Goal: Task Accomplishment & Management: Complete application form

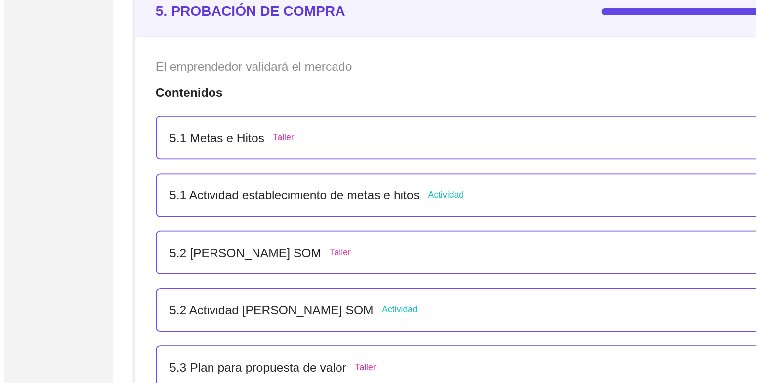
scroll to position [1797, 0]
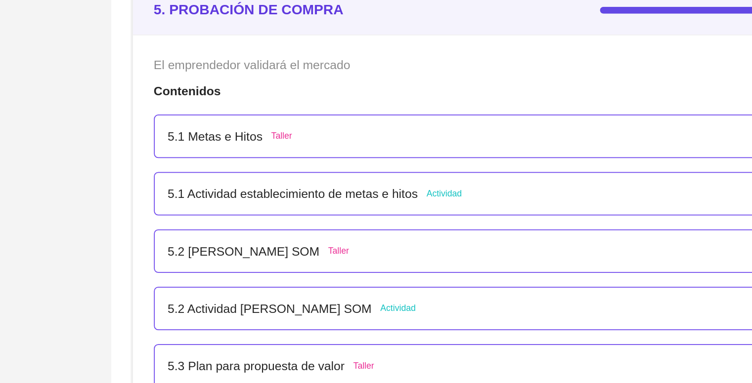
click at [373, 200] on p "5.1 Actividad establecimiento de metas e hitos" at bounding box center [371, 202] width 142 height 11
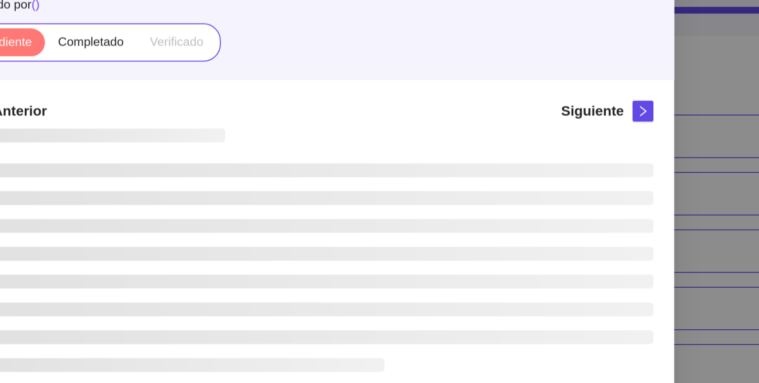
click at [373, 200] on ul at bounding box center [380, 244] width 392 height 119
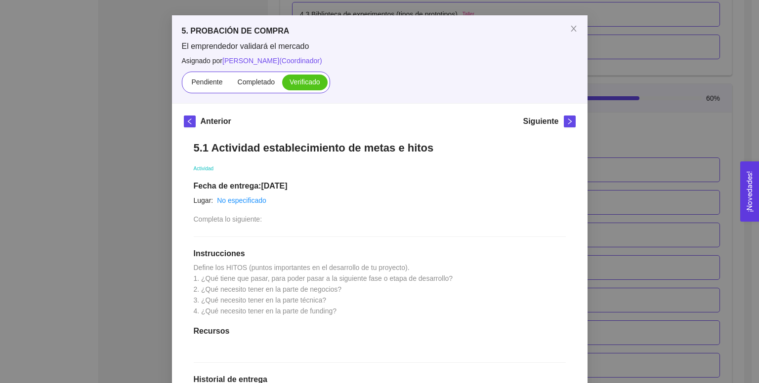
scroll to position [32, 0]
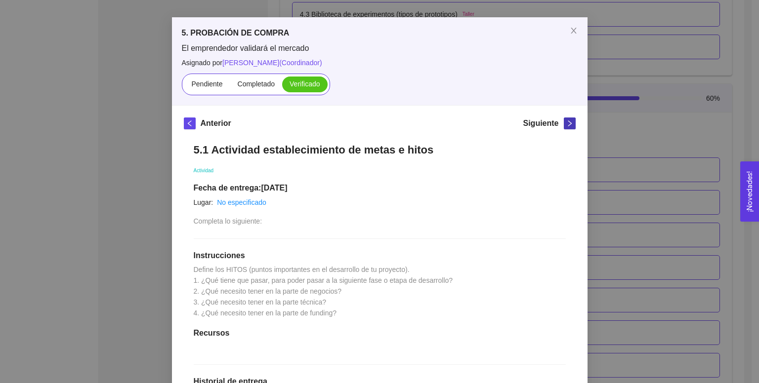
click at [373, 124] on span "right" at bounding box center [569, 123] width 11 height 7
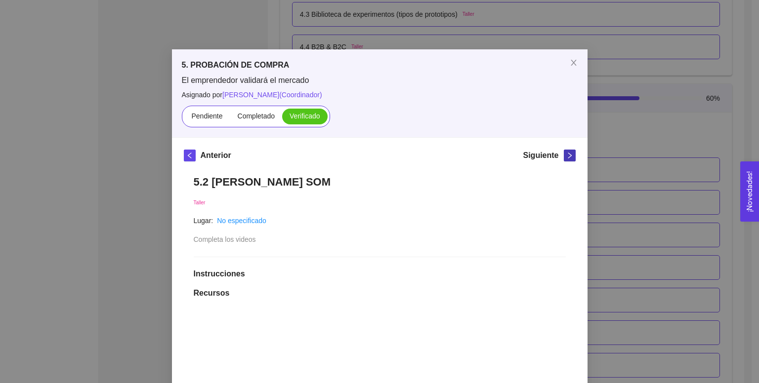
click at [373, 124] on div "Pendiente Completado Verificado" at bounding box center [380, 117] width 396 height 22
click at [373, 154] on icon "right" at bounding box center [569, 155] width 7 height 7
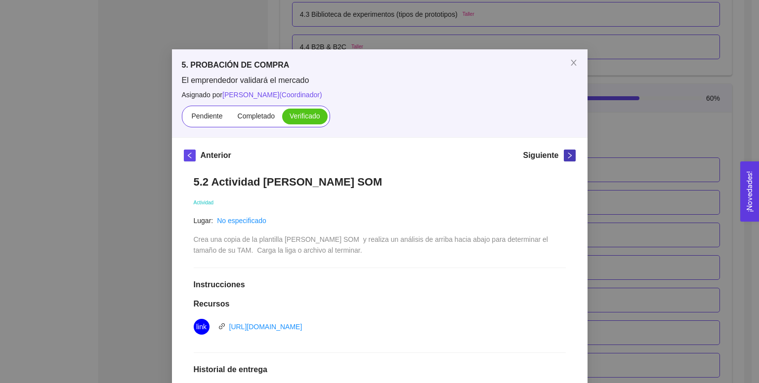
click at [373, 154] on icon "right" at bounding box center [569, 155] width 7 height 7
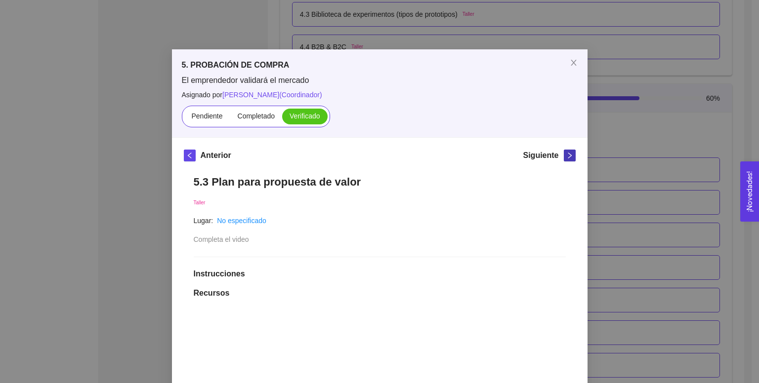
click at [373, 154] on icon "right" at bounding box center [569, 155] width 7 height 7
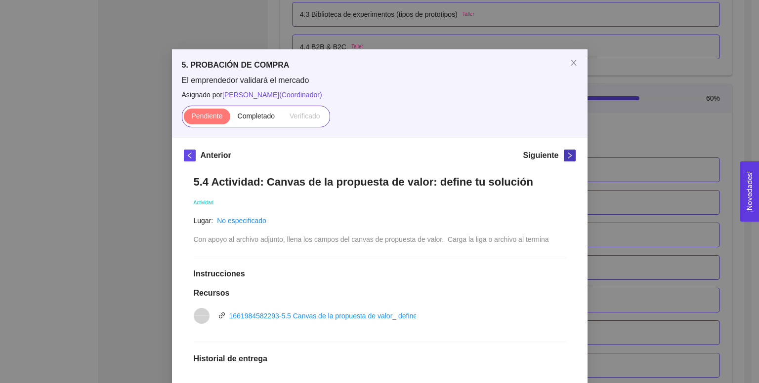
click at [373, 154] on icon "right" at bounding box center [569, 155] width 7 height 7
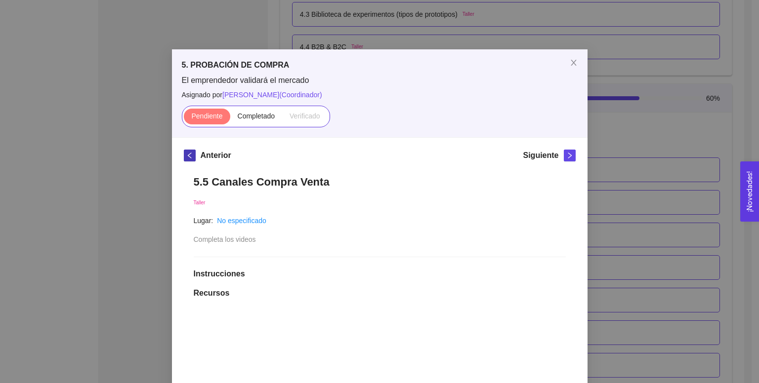
click at [188, 154] on icon "left" at bounding box center [189, 155] width 7 height 7
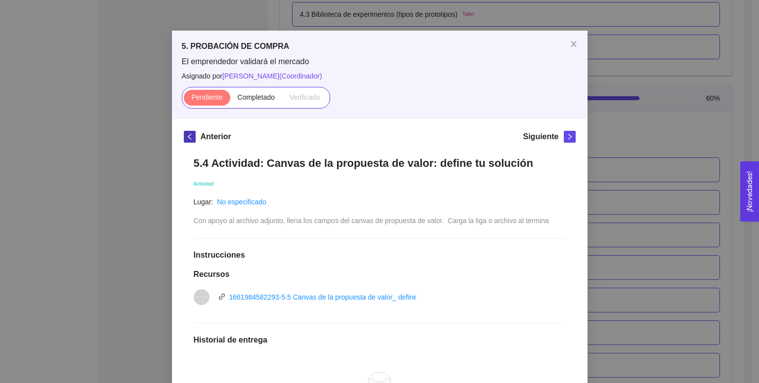
scroll to position [18, 0]
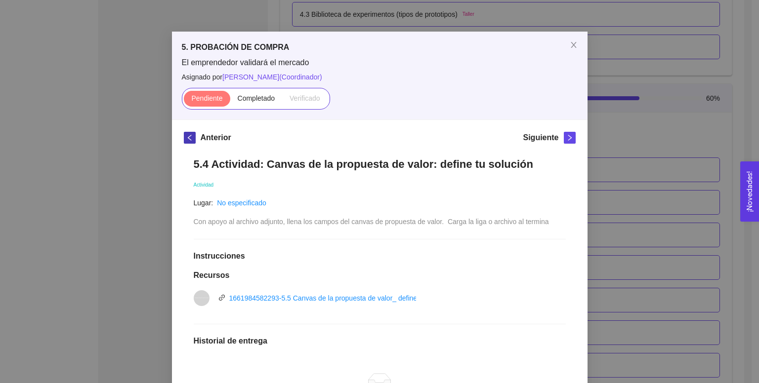
click at [188, 139] on icon "left" at bounding box center [189, 137] width 7 height 7
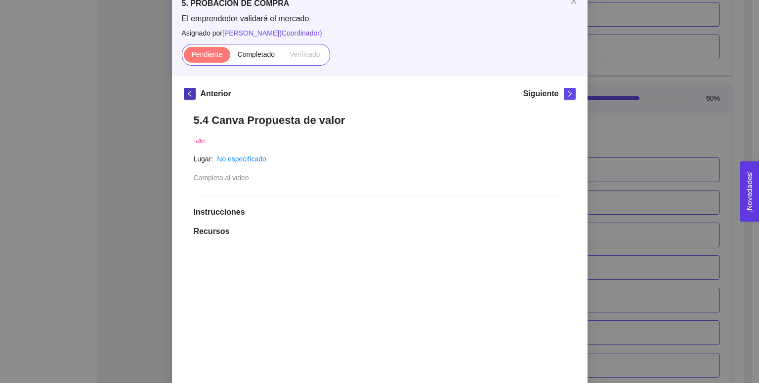
scroll to position [0, 0]
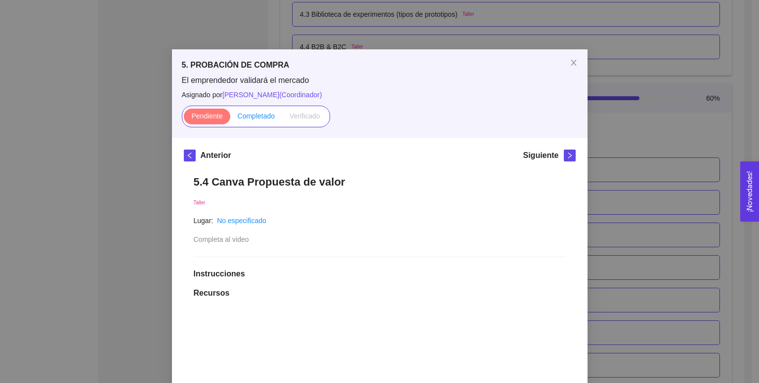
click at [258, 117] on span "Completado" at bounding box center [257, 116] width 38 height 8
click at [230, 119] on input "Completado" at bounding box center [230, 119] width 0 height 0
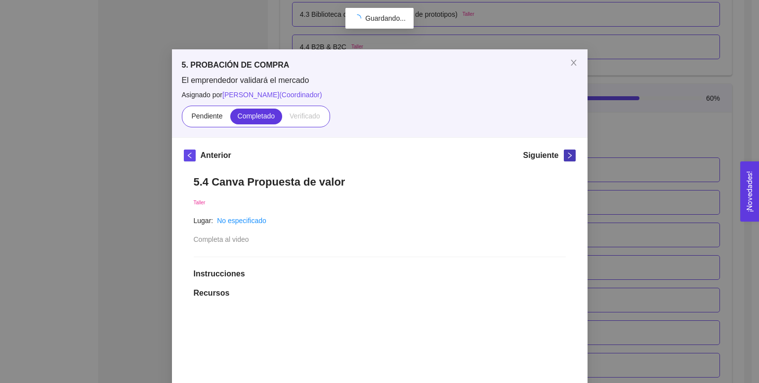
scroll to position [99, 0]
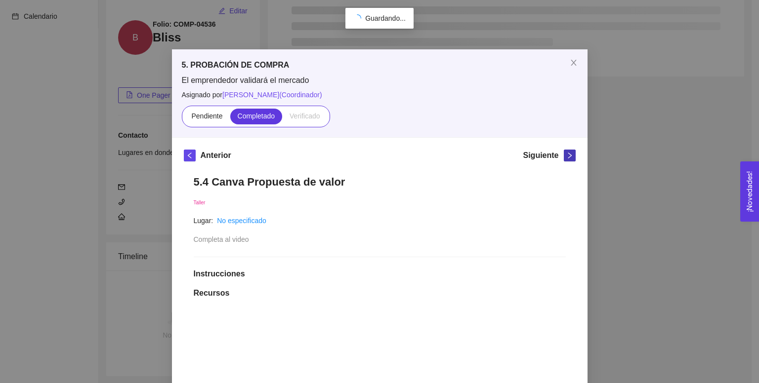
click at [373, 152] on icon "right" at bounding box center [569, 155] width 7 height 7
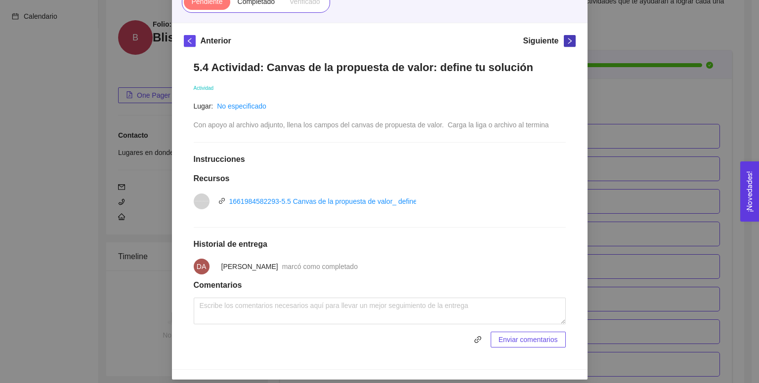
scroll to position [123, 0]
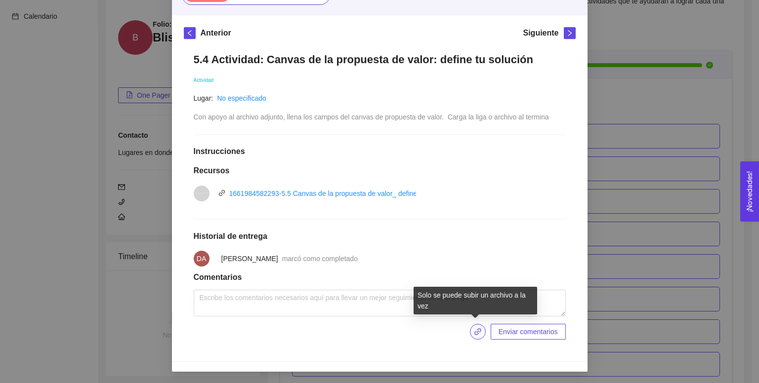
click at [373, 332] on icon "link" at bounding box center [478, 332] width 8 height 8
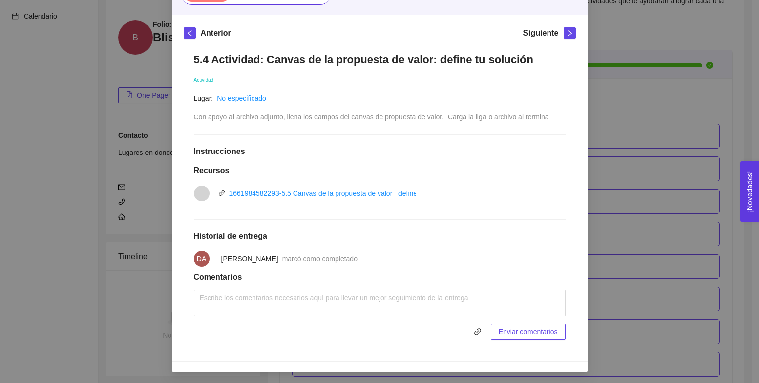
click at [373, 198] on div "1661984582293-5.5 Canvas de la propuesta de valor_ define tu solución.pptx" at bounding box center [348, 193] width 238 height 11
click at [362, 192] on link "1661984582293-5.5 Canvas de la propuesta de valor_ define tu solución.pptx" at bounding box center [348, 194] width 238 height 8
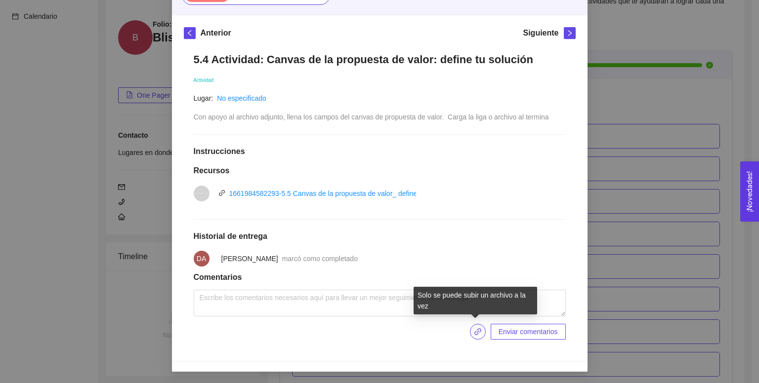
click at [373, 331] on icon "link" at bounding box center [477, 332] width 7 height 7
click at [373, 334] on icon "link" at bounding box center [479, 332] width 8 height 8
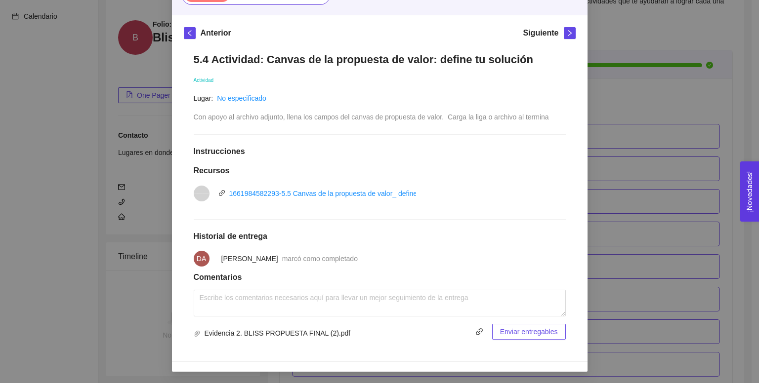
click at [373, 332] on span "Enviar entregables" at bounding box center [529, 332] width 58 height 11
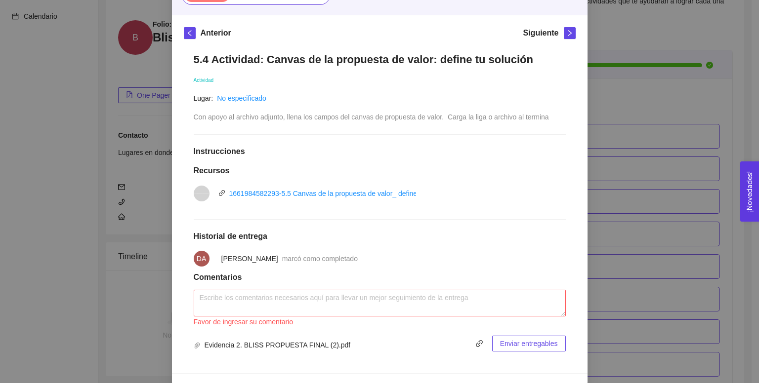
scroll to position [134, 0]
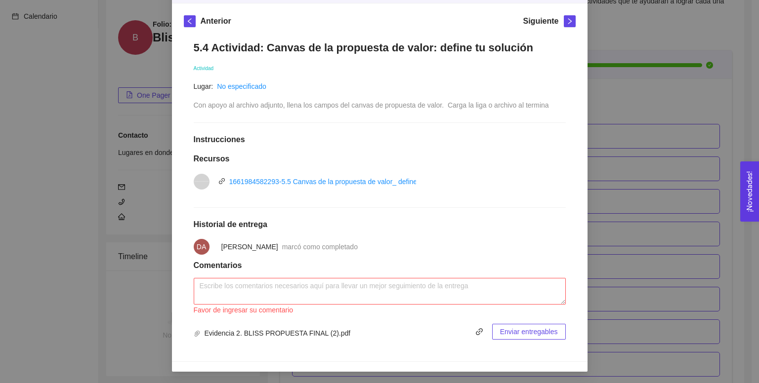
click at [373, 253] on li "DA [PERSON_NAME] marcó como completado" at bounding box center [380, 247] width 372 height 28
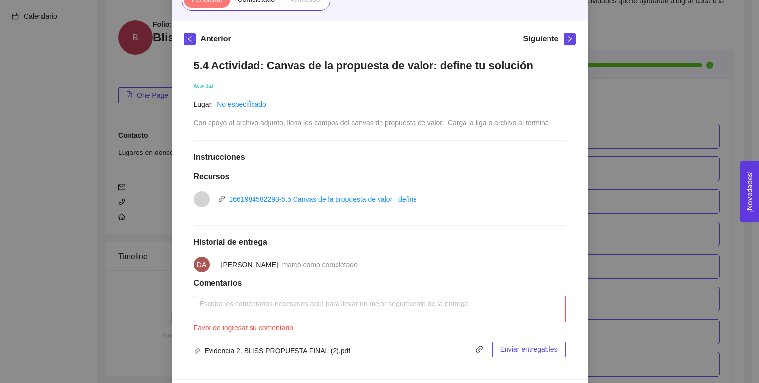
scroll to position [118, 0]
click at [373, 319] on textarea at bounding box center [380, 308] width 372 height 27
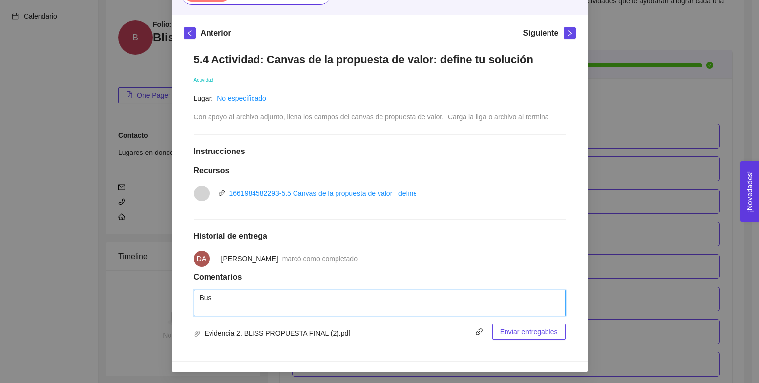
scroll to position [123, 0]
click at [196, 297] on textarea "Bussines model canvas propuesta de valor" at bounding box center [380, 303] width 372 height 27
type textarea "2 Bussines model canvas propuesta de valor"
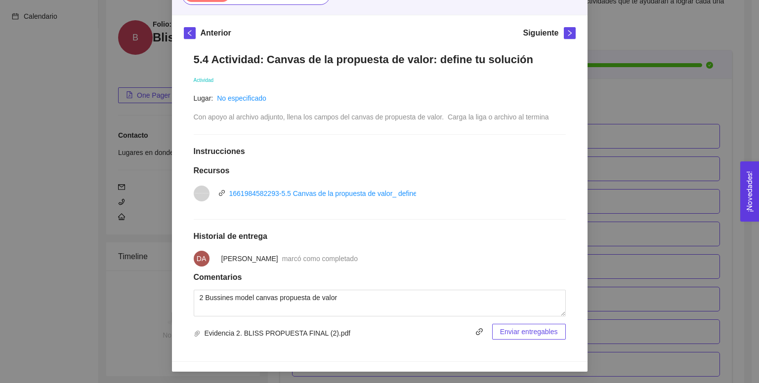
click at [373, 332] on span "Enviar entregables" at bounding box center [529, 332] width 58 height 11
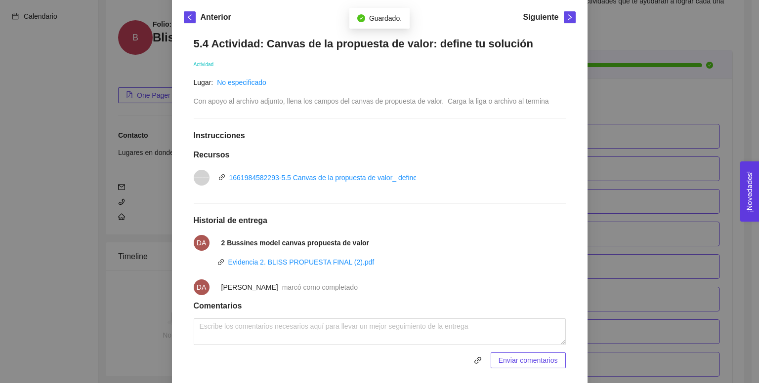
scroll to position [167, 0]
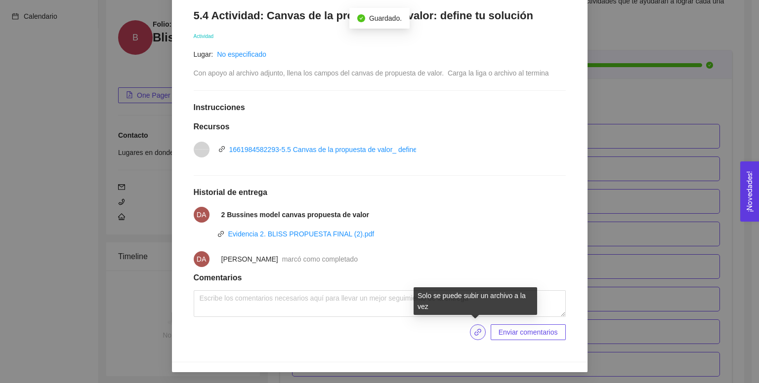
click at [373, 329] on icon "link" at bounding box center [477, 332] width 7 height 7
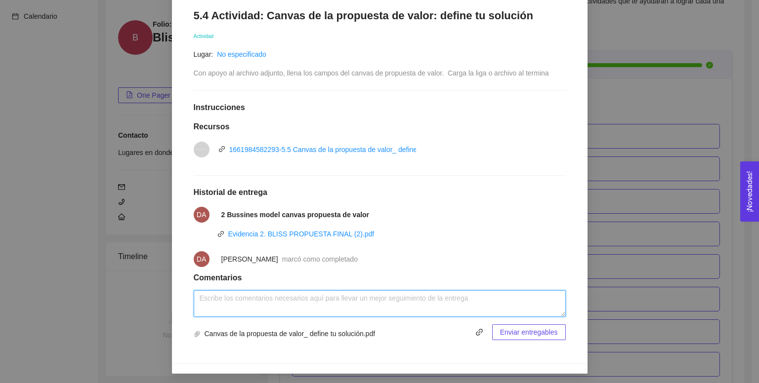
click at [373, 303] on textarea at bounding box center [380, 304] width 372 height 27
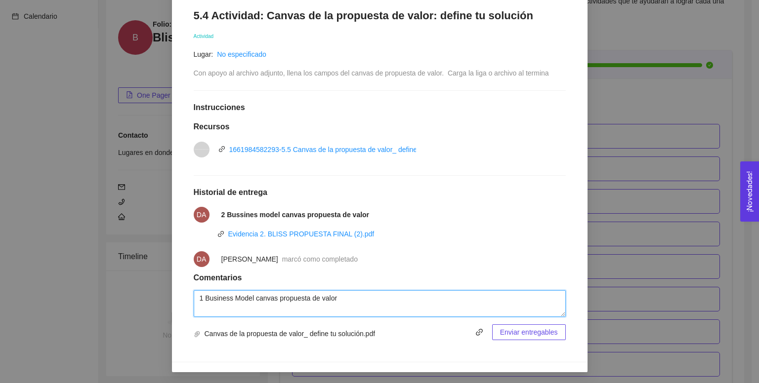
type textarea "1 Business Model canvas propuesta de valor"
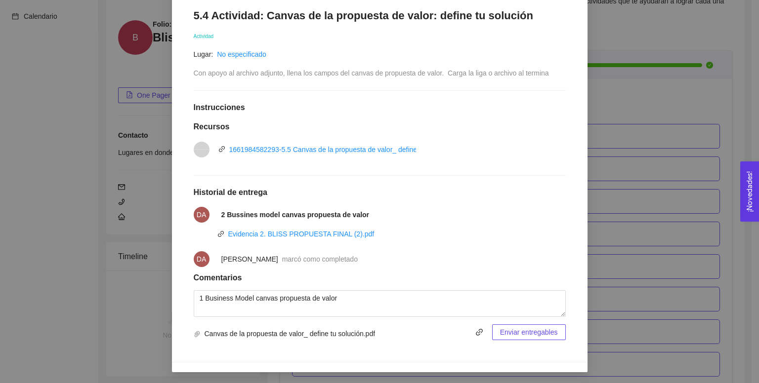
click at [373, 328] on span "Enviar entregables" at bounding box center [529, 332] width 58 height 11
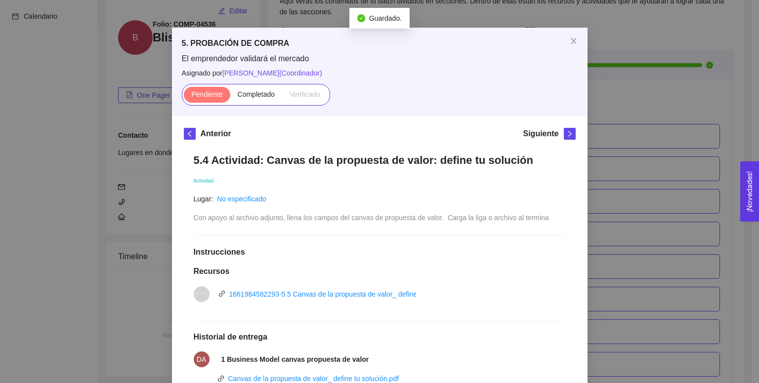
scroll to position [28, 0]
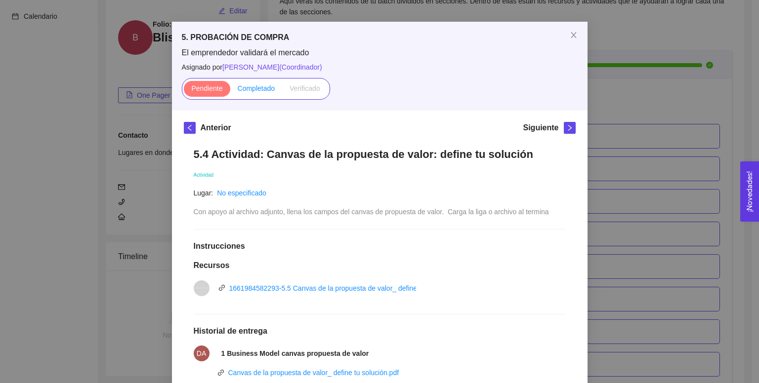
click at [252, 92] on span "Completado" at bounding box center [257, 88] width 38 height 8
click at [230, 91] on input "Completado" at bounding box center [230, 91] width 0 height 0
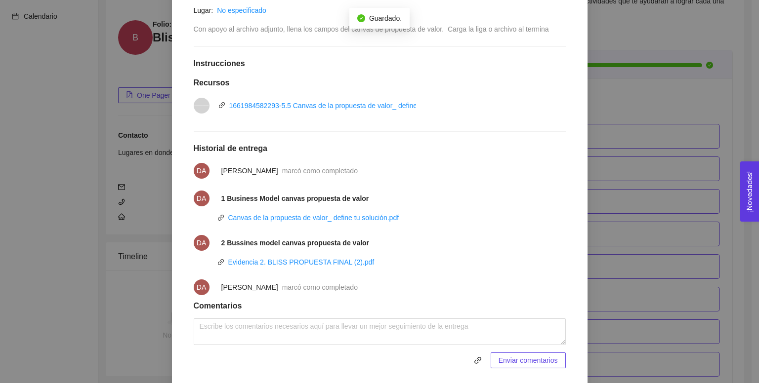
scroll to position [0, 0]
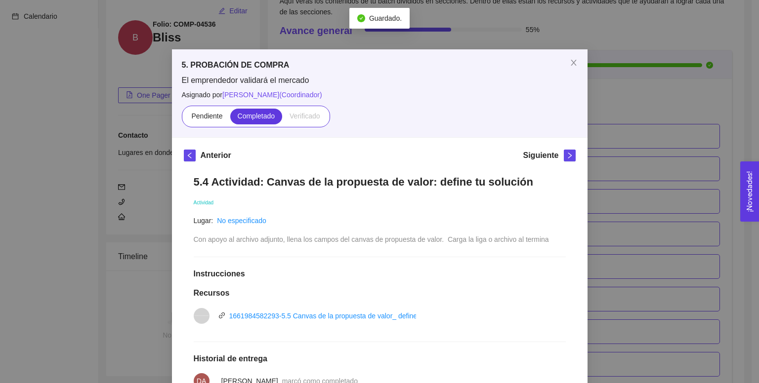
click at [373, 149] on div "Anterior Siguiente 5.4 Actividad: Canvas de la propuesta de valor: define tu so…" at bounding box center [380, 369] width 416 height 463
click at [373, 154] on icon "right" at bounding box center [569, 155] width 7 height 7
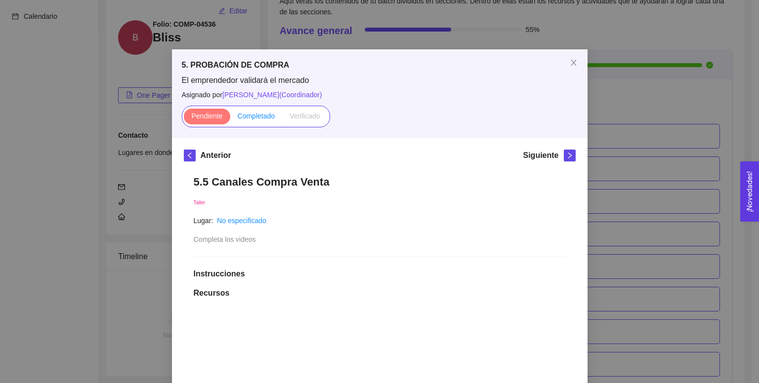
click at [243, 121] on label "Completado" at bounding box center [256, 117] width 52 height 16
click at [230, 119] on input "Completado" at bounding box center [230, 119] width 0 height 0
click at [373, 155] on icon "right" at bounding box center [569, 156] width 3 height 6
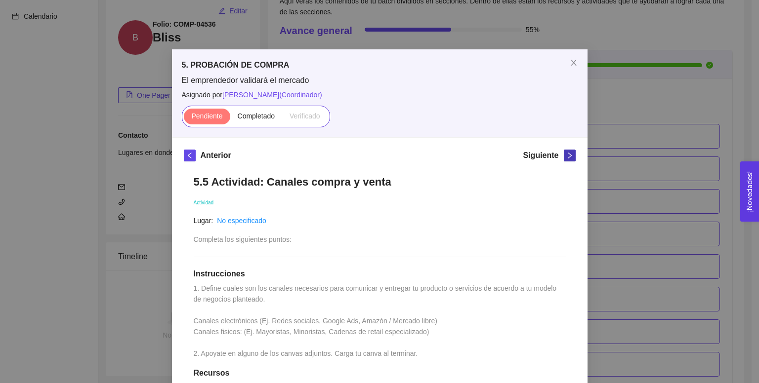
click at [373, 155] on icon "right" at bounding box center [569, 155] width 7 height 7
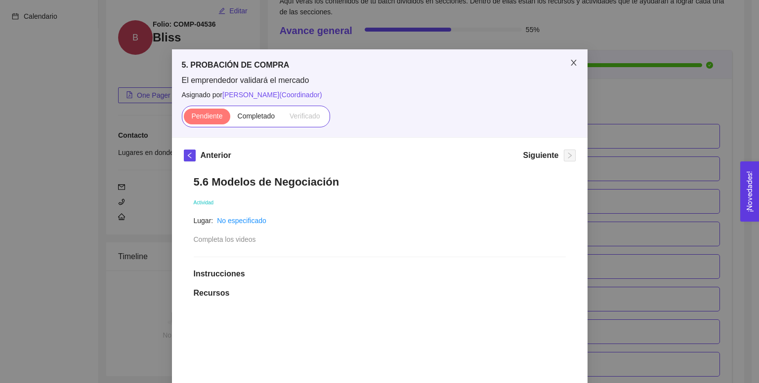
click at [373, 65] on icon "close" at bounding box center [573, 63] width 5 height 6
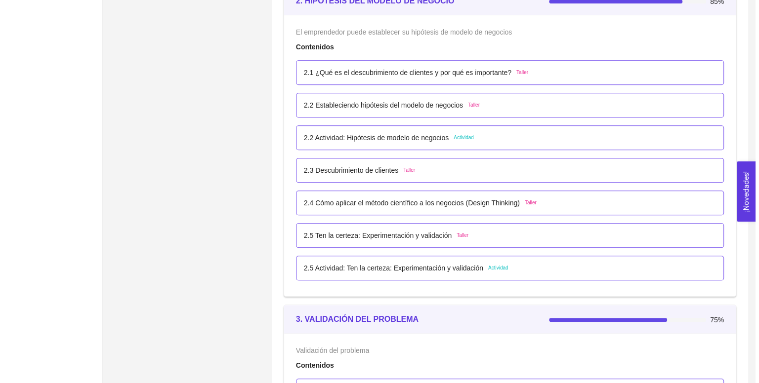
scroll to position [972, 0]
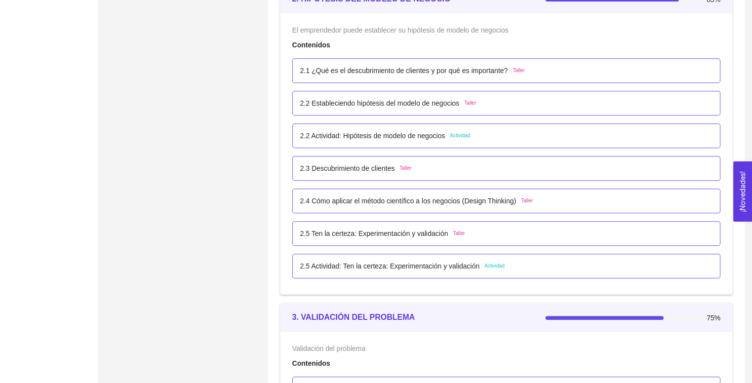
click at [373, 269] on p "2.5 Actividad: Ten la certeza: Experimentación y validación" at bounding box center [389, 266] width 179 height 11
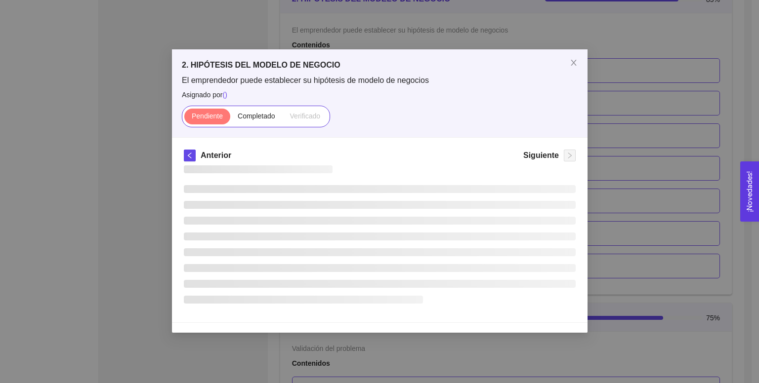
click at [373, 269] on li at bounding box center [380, 268] width 392 height 8
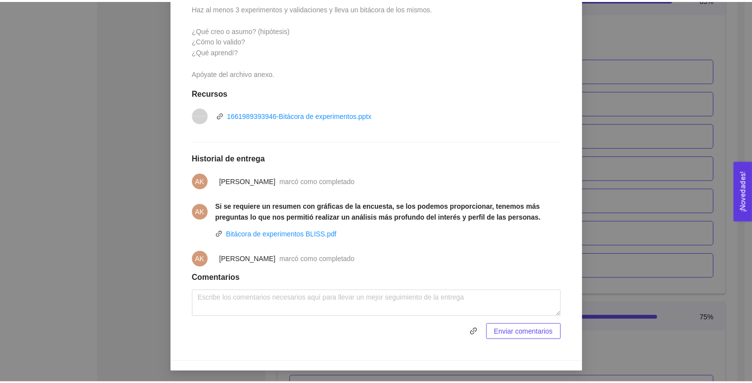
scroll to position [0, 0]
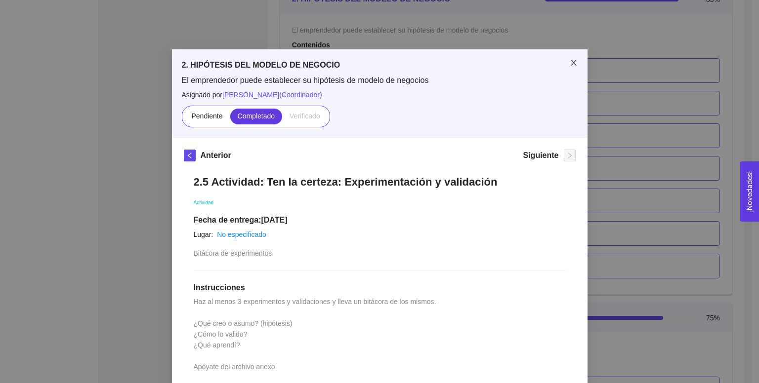
click at [373, 62] on icon "close" at bounding box center [574, 63] width 8 height 8
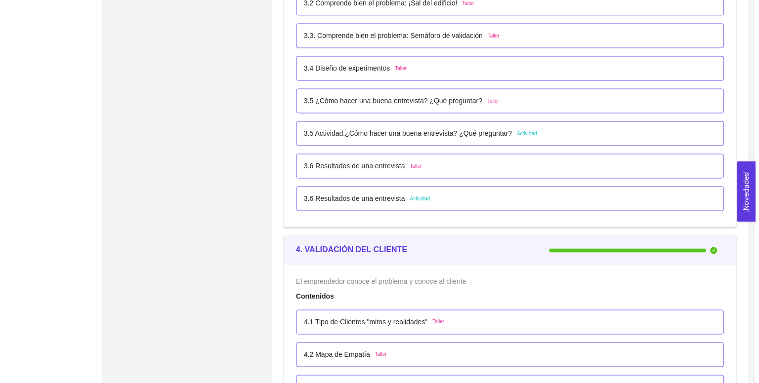
scroll to position [1391, 0]
click at [361, 199] on p "3.6 Resultados de una entrevista" at bounding box center [350, 199] width 101 height 11
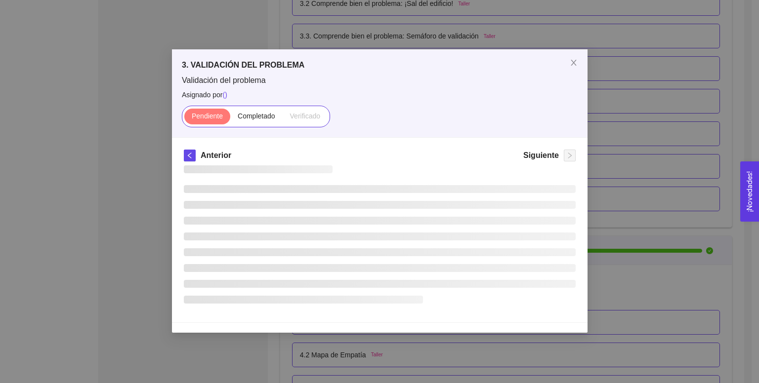
click at [361, 199] on ul at bounding box center [380, 244] width 392 height 119
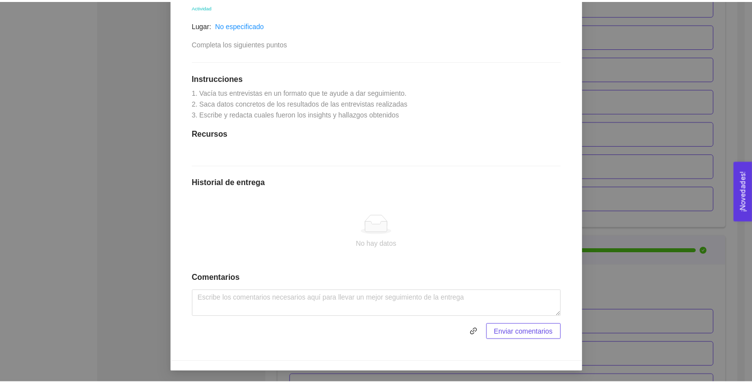
scroll to position [0, 0]
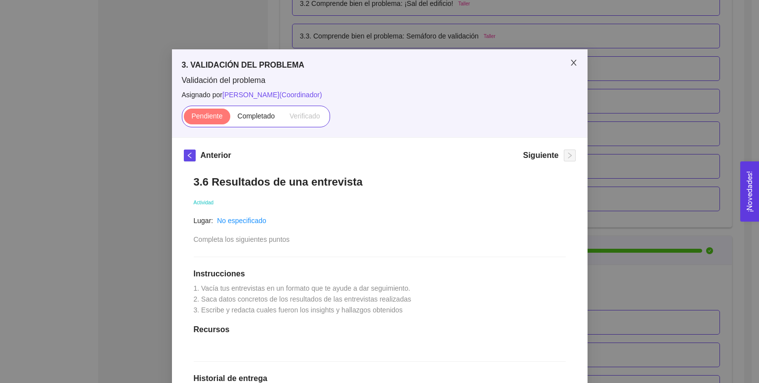
click at [373, 62] on icon "close" at bounding box center [574, 63] width 8 height 8
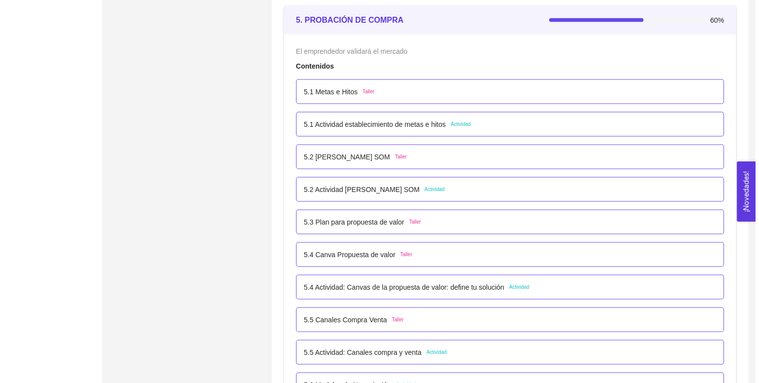
scroll to position [1875, 0]
click at [341, 184] on p "5.2 Actividad [PERSON_NAME] SOM" at bounding box center [358, 189] width 116 height 11
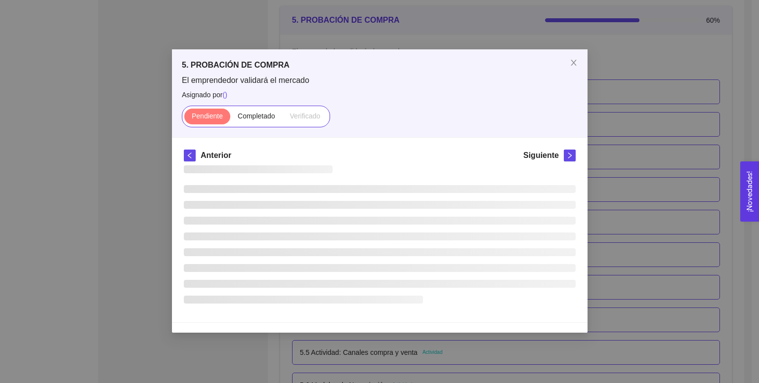
click at [341, 183] on div at bounding box center [380, 238] width 392 height 145
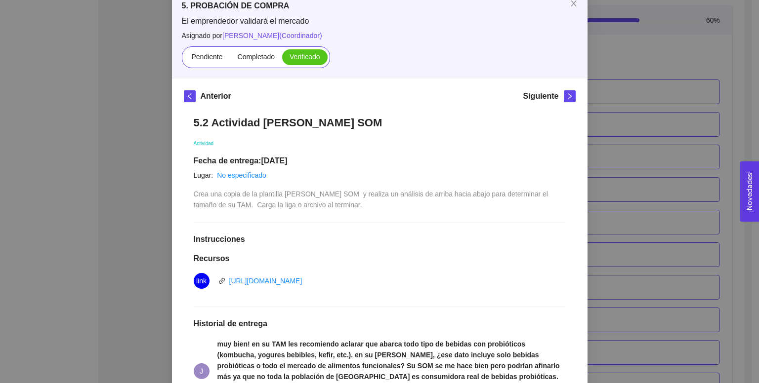
scroll to position [0, 0]
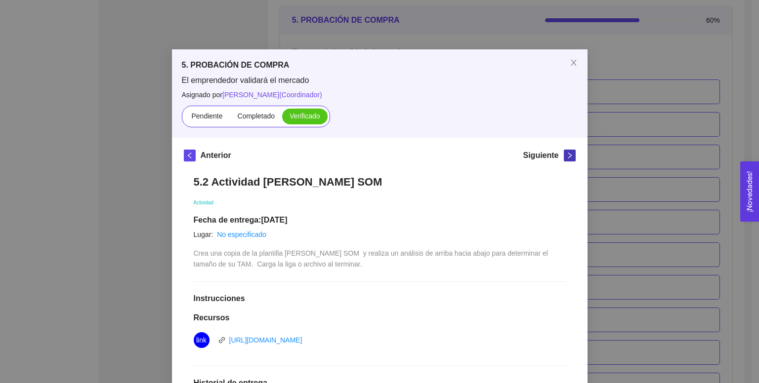
click at [373, 152] on icon "right" at bounding box center [569, 155] width 7 height 7
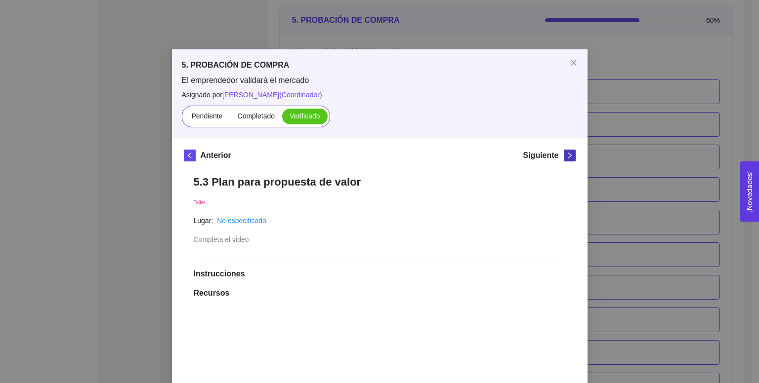
click at [373, 152] on icon "right" at bounding box center [569, 155] width 7 height 7
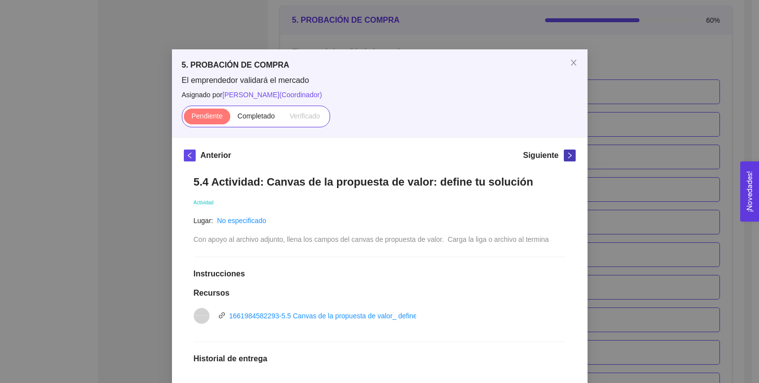
scroll to position [1, 0]
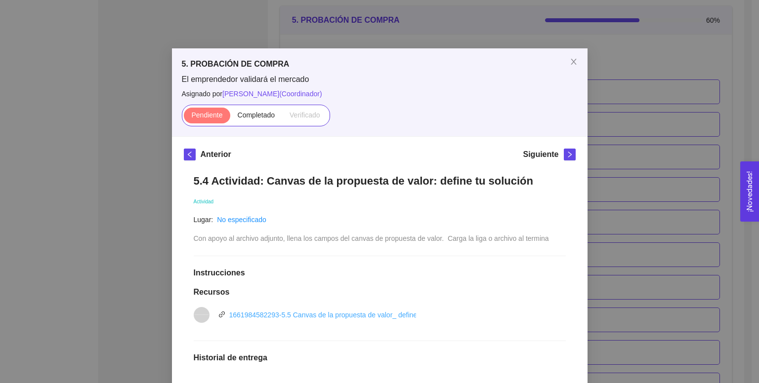
click at [324, 313] on link "1661984582293-5.5 Canvas de la propuesta de valor_ define tu solución.pptx" at bounding box center [348, 315] width 238 height 8
click at [190, 153] on span "left" at bounding box center [189, 154] width 11 height 7
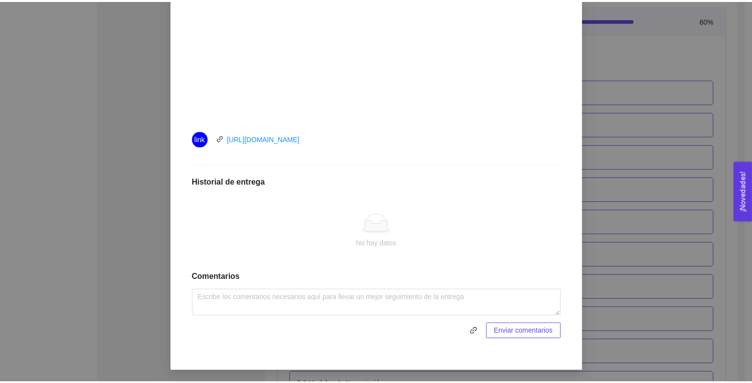
scroll to position [0, 0]
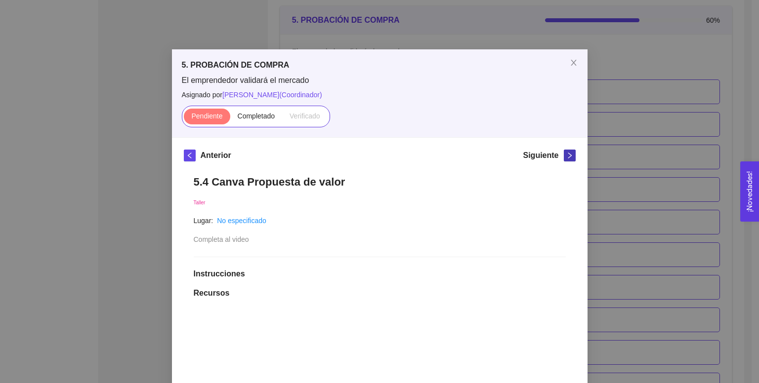
click at [373, 152] on icon "right" at bounding box center [569, 155] width 7 height 7
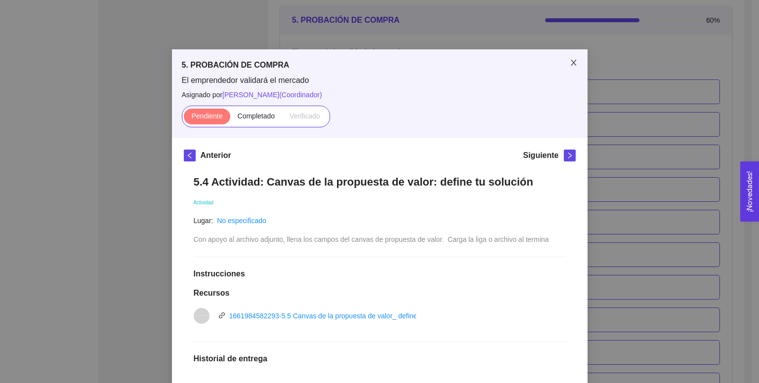
click at [373, 66] on icon "close" at bounding box center [574, 63] width 8 height 8
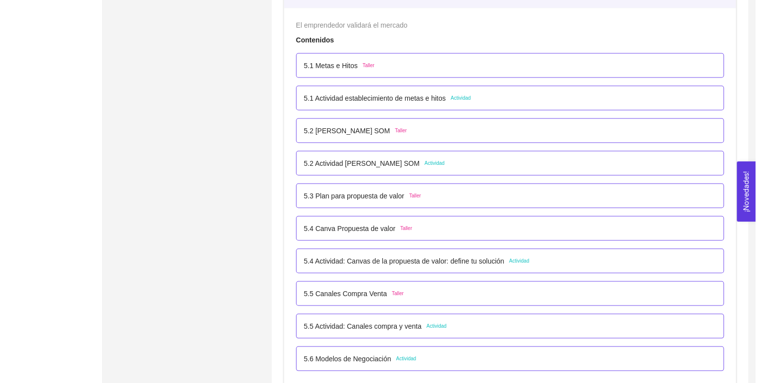
scroll to position [1908, 0]
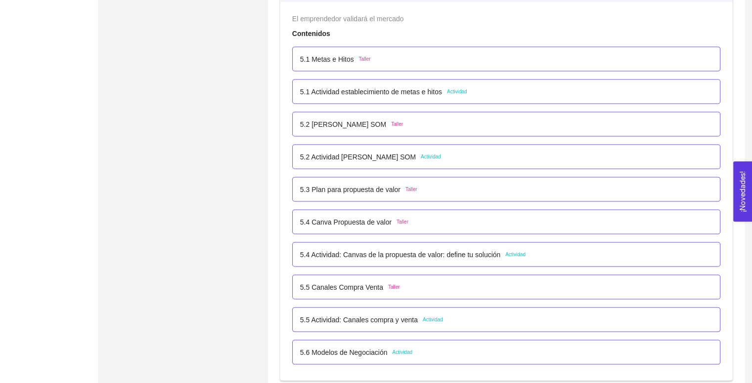
click at [371, 255] on p "5.4 Actividad: Canvas de la propuesta de valor: define tu solución" at bounding box center [400, 255] width 200 height 11
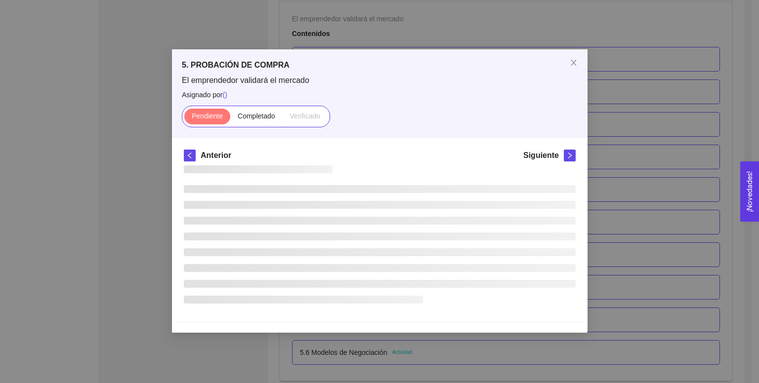
click at [371, 255] on li at bounding box center [380, 253] width 392 height 8
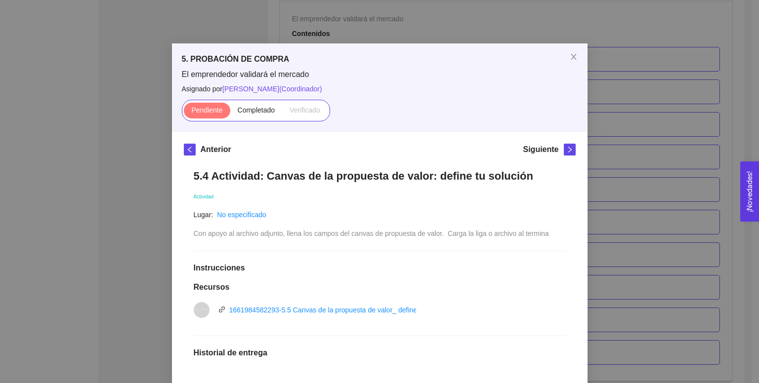
scroll to position [0, 0]
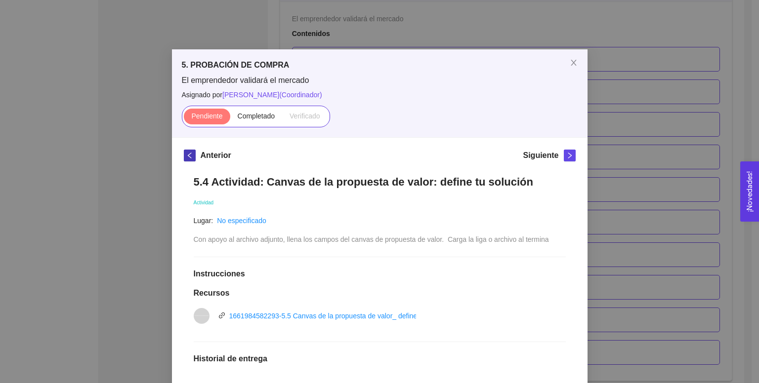
click at [187, 157] on icon "left" at bounding box center [188, 156] width 3 height 6
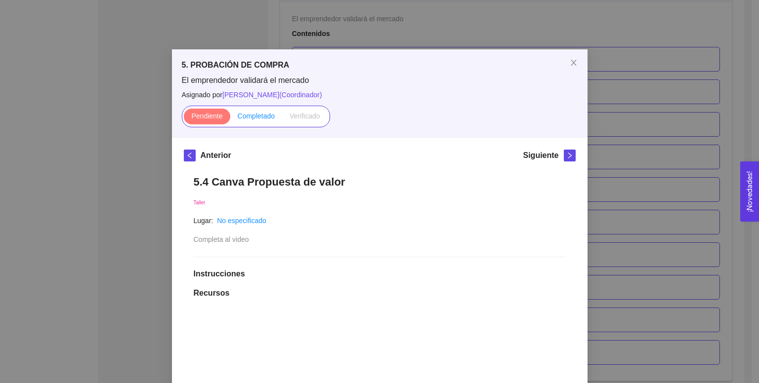
click at [255, 120] on span "Completado" at bounding box center [257, 116] width 38 height 8
click at [230, 119] on input "Completado" at bounding box center [230, 119] width 0 height 0
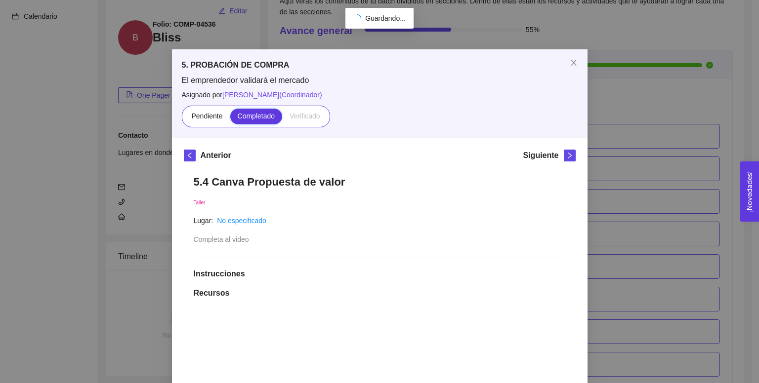
scroll to position [1908, 0]
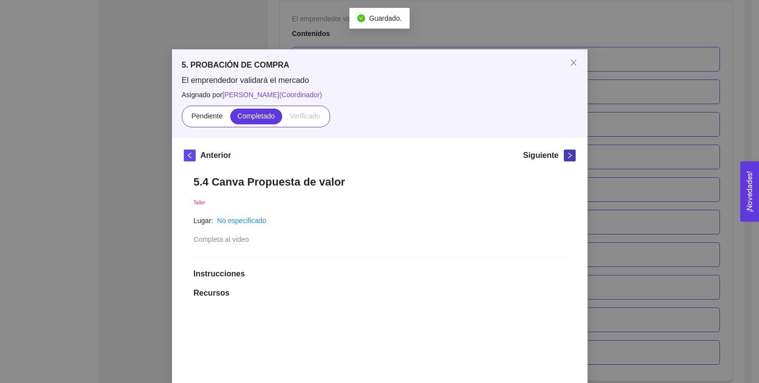
click at [373, 159] on span "right" at bounding box center [569, 155] width 11 height 7
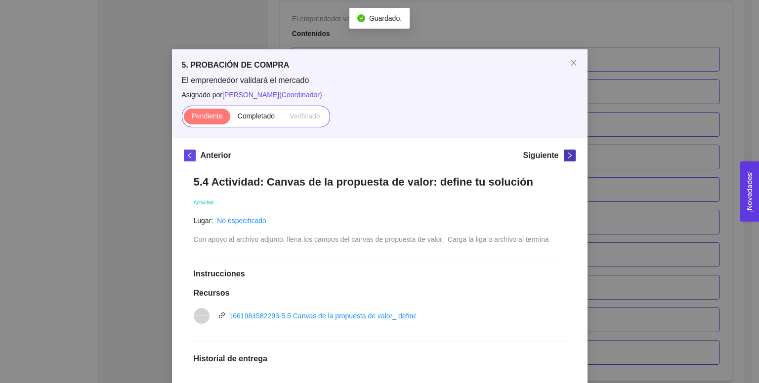
scroll to position [176, 0]
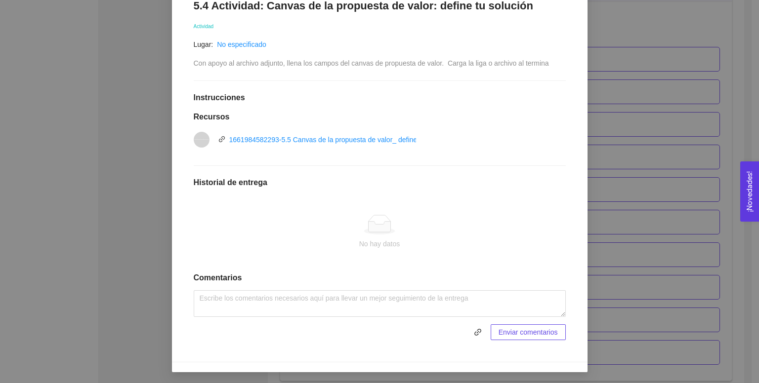
click at [373, 329] on span "Enviar comentarios" at bounding box center [528, 332] width 59 height 11
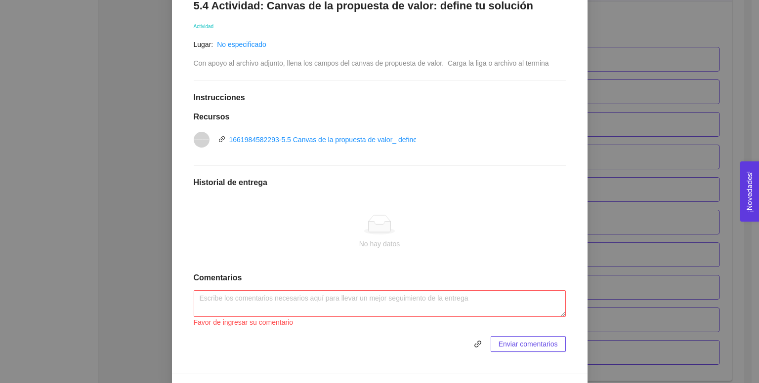
click at [373, 348] on div "Enviar comentarios" at bounding box center [380, 344] width 372 height 16
click at [373, 344] on span "link" at bounding box center [477, 344] width 15 height 8
click at [373, 302] on textarea at bounding box center [380, 304] width 372 height 27
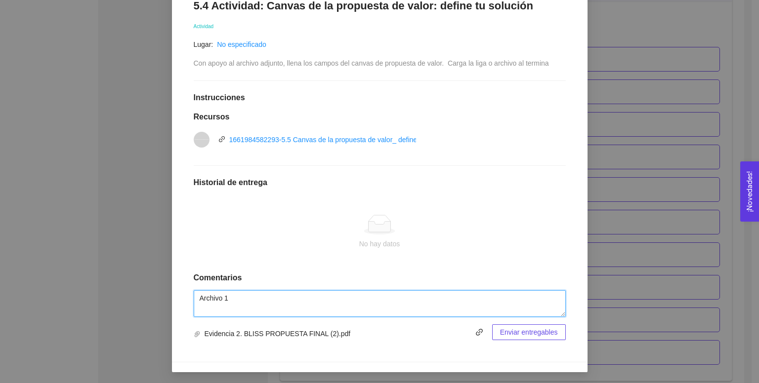
type textarea "Archivo 1"
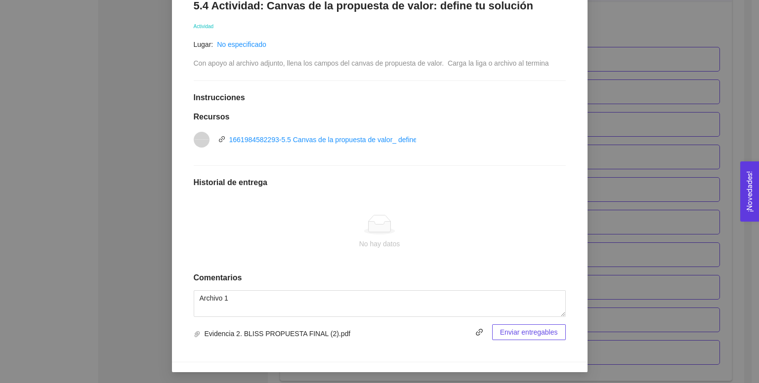
click at [373, 335] on span "Enviar entregables" at bounding box center [529, 332] width 58 height 11
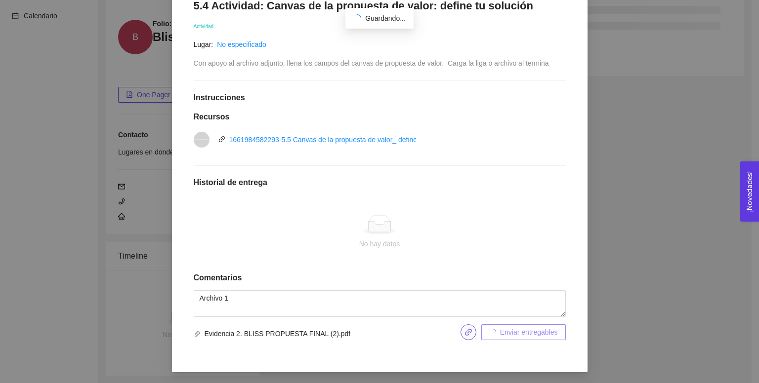
scroll to position [99, 0]
click at [373, 327] on button "button" at bounding box center [468, 333] width 16 height 16
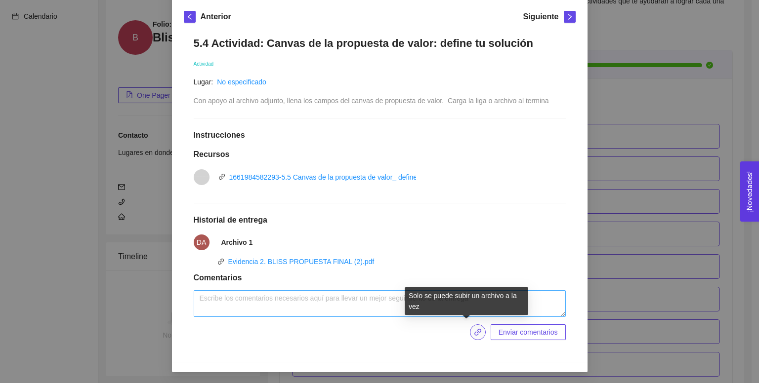
scroll to position [140, 0]
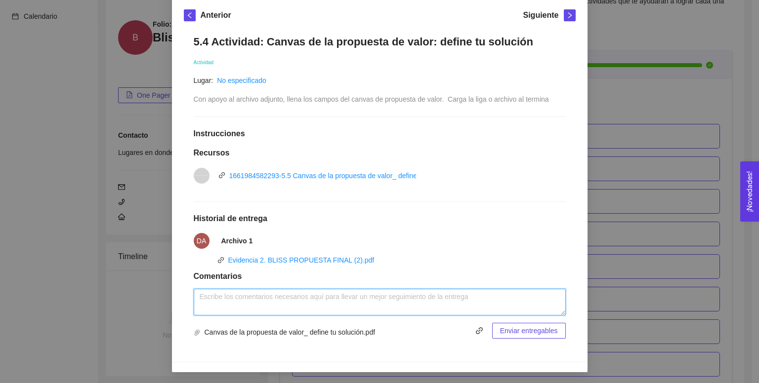
click at [243, 300] on textarea at bounding box center [380, 302] width 372 height 27
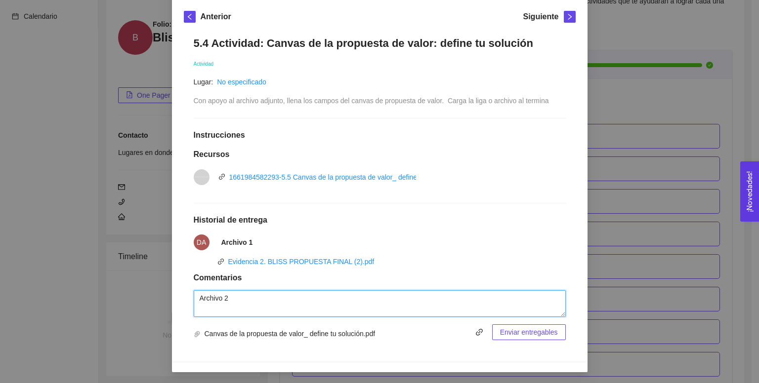
type textarea "Archivo 2"
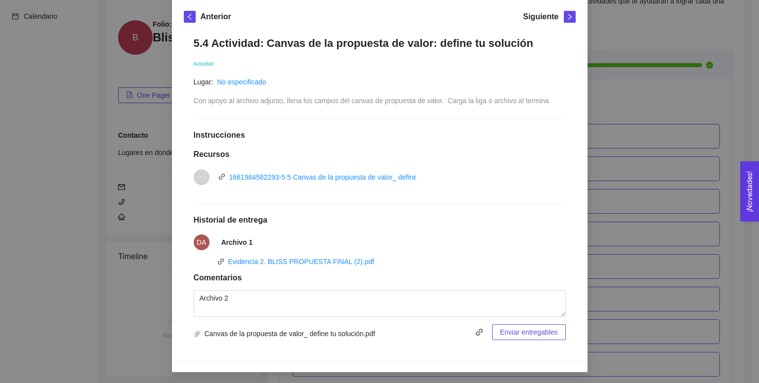
click at [373, 335] on span "Enviar entregables" at bounding box center [529, 332] width 58 height 11
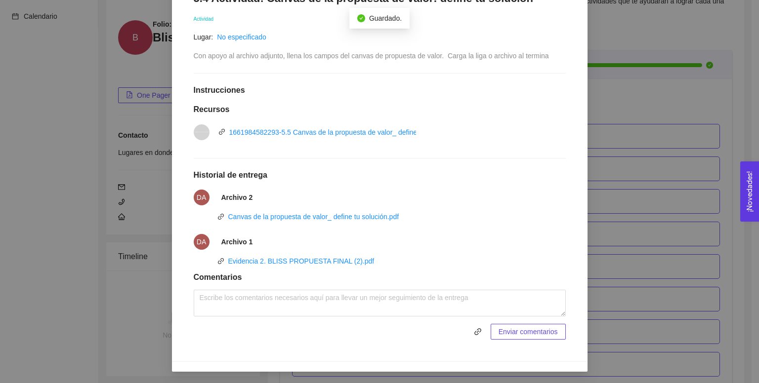
scroll to position [0, 0]
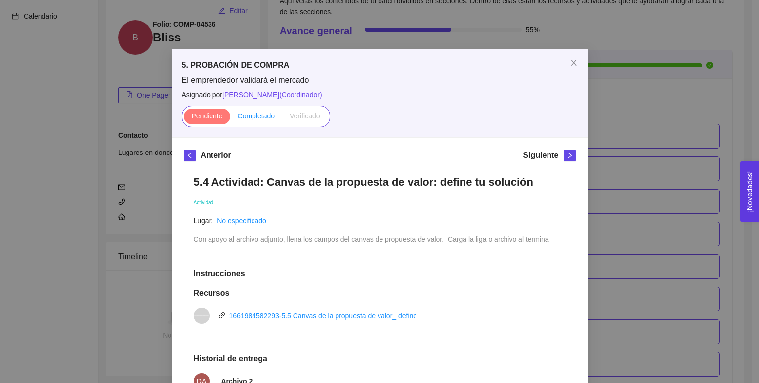
click at [246, 112] on span "Completado" at bounding box center [257, 116] width 38 height 8
click at [230, 119] on input "Completado" at bounding box center [230, 119] width 0 height 0
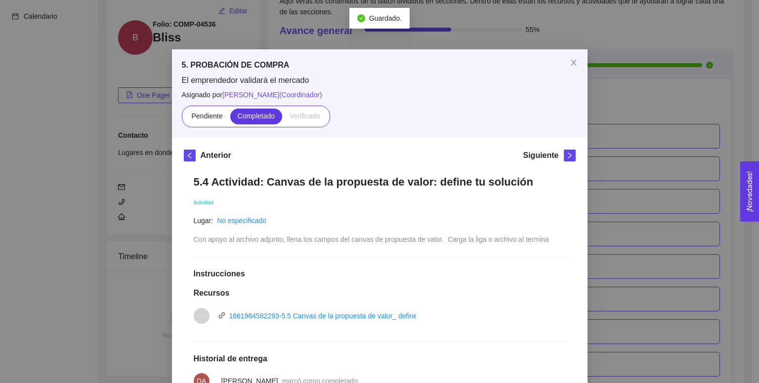
click at [373, 162] on div "Siguiente" at bounding box center [549, 158] width 52 height 16
click at [373, 156] on icon "right" at bounding box center [569, 155] width 7 height 7
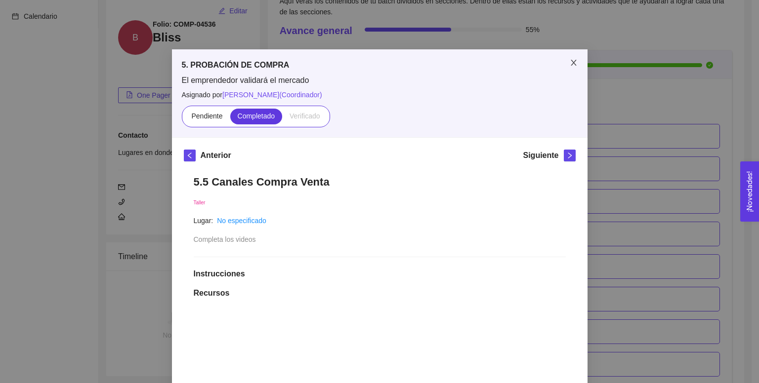
click at [373, 60] on icon "close" at bounding box center [573, 63] width 5 height 6
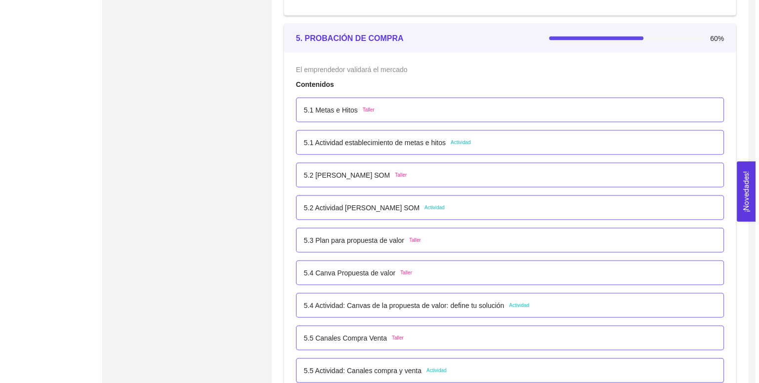
scroll to position [1858, 0]
click at [341, 305] on p "5.4 Actividad: Canvas de la propuesta de valor: define tu solución" at bounding box center [400, 304] width 200 height 11
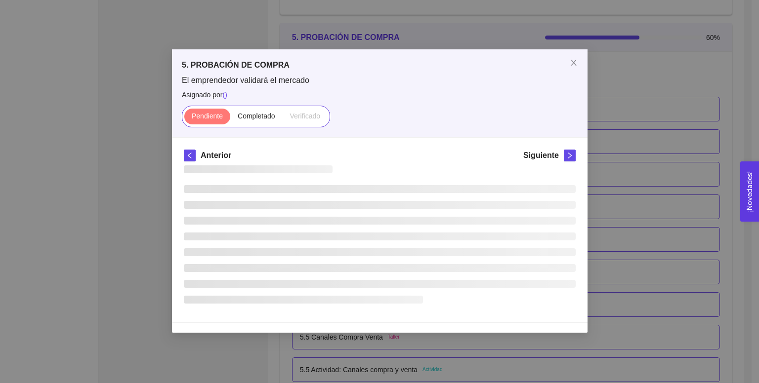
click at [341, 305] on div at bounding box center [380, 238] width 392 height 145
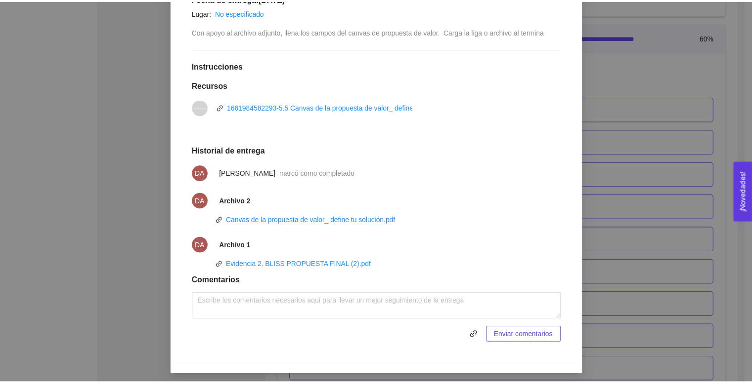
scroll to position [0, 0]
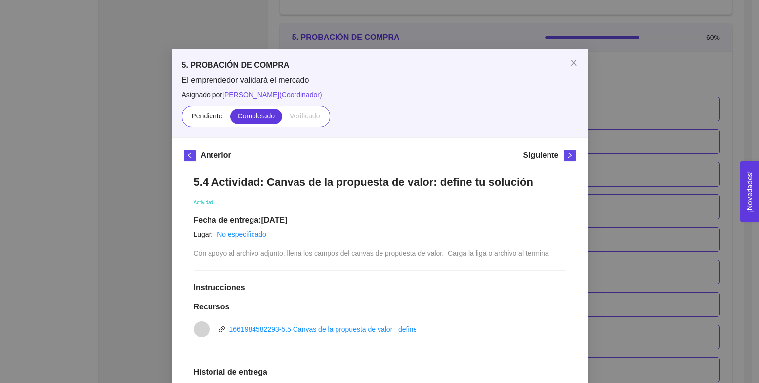
click at [373, 145] on div "Anterior Siguiente 5.4 Actividad: Canvas de la propuesta de valor: define tu so…" at bounding box center [380, 362] width 416 height 449
click at [373, 153] on icon "right" at bounding box center [569, 155] width 7 height 7
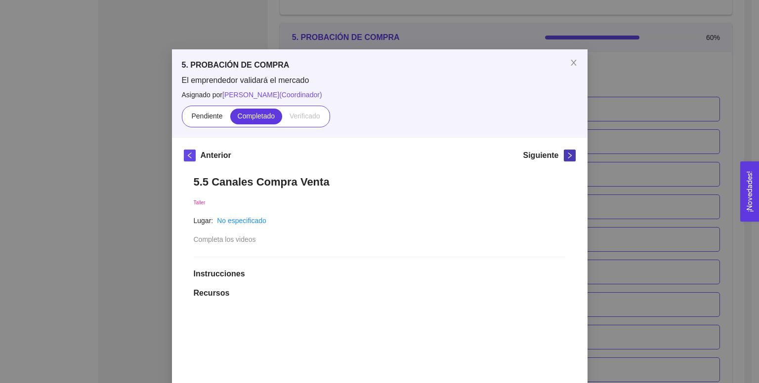
click at [373, 153] on icon "right" at bounding box center [569, 155] width 7 height 7
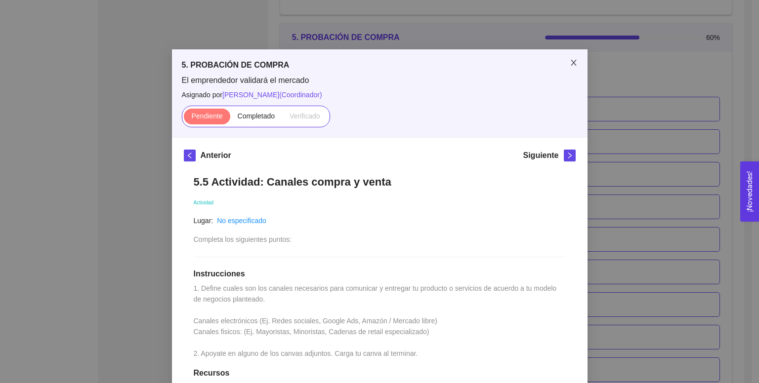
click at [373, 66] on icon "close" at bounding box center [574, 63] width 8 height 8
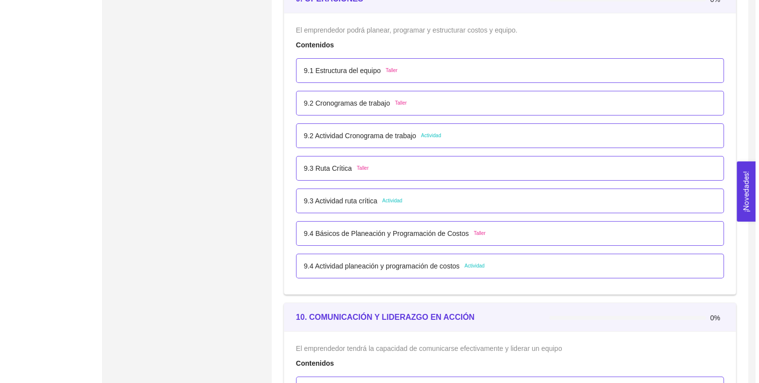
scroll to position [3334, 0]
click at [373, 135] on p "9.2 Actividad Cronograma de trabajo" at bounding box center [356, 136] width 112 height 11
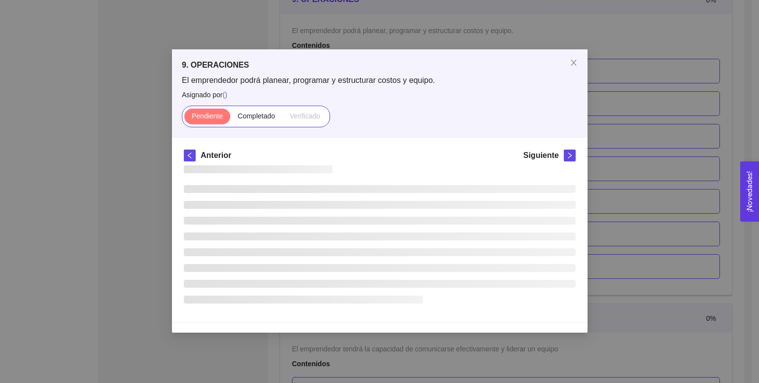
click at [373, 135] on div "9. OPERACIONES El emprendedor podrá planear, programar y estructurar costos y e…" at bounding box center [380, 93] width 416 height 88
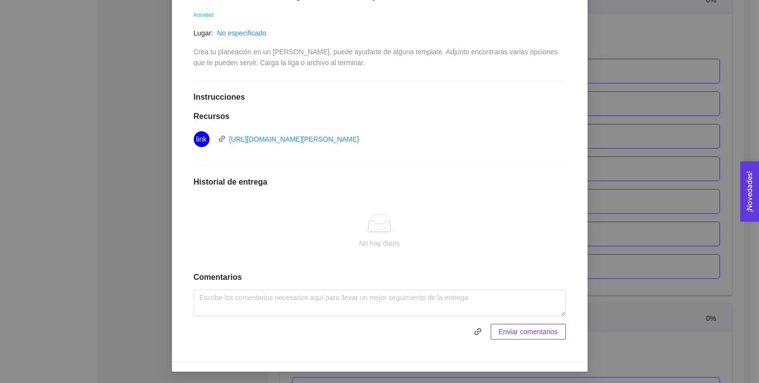
scroll to position [0, 0]
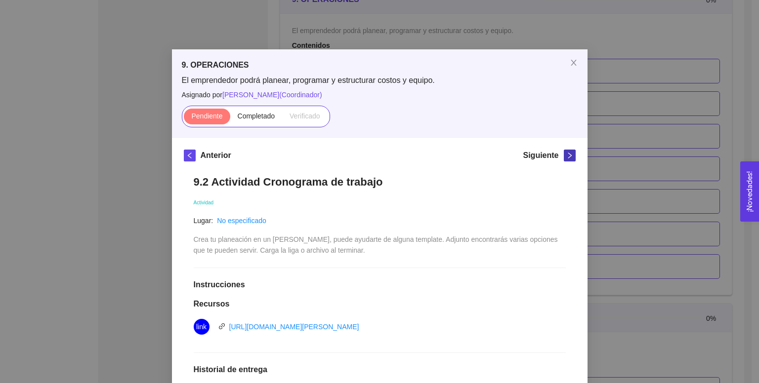
click at [373, 152] on icon "right" at bounding box center [569, 155] width 7 height 7
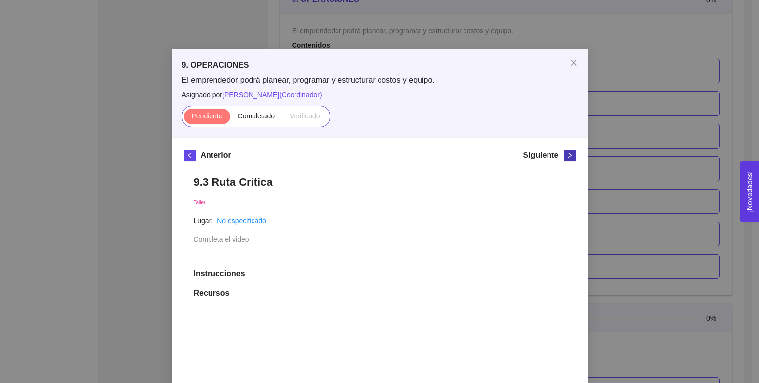
click at [373, 155] on icon "right" at bounding box center [569, 155] width 7 height 7
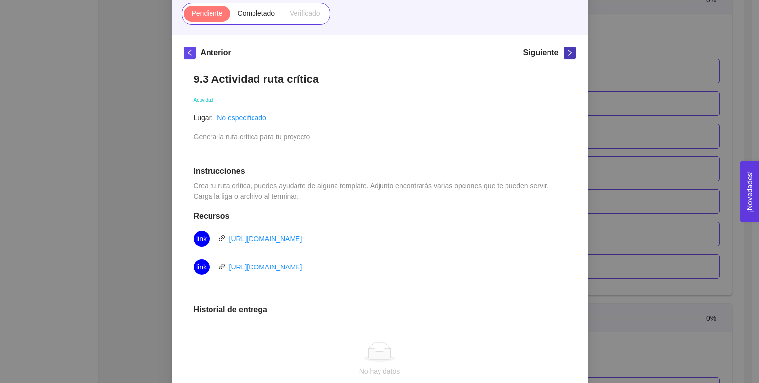
scroll to position [103, 0]
click at [288, 262] on div "[URL][DOMAIN_NAME]" at bounding box center [265, 267] width 73 height 11
click at [287, 267] on link "[URL][DOMAIN_NAME]" at bounding box center [265, 267] width 73 height 8
